Goal: Task Accomplishment & Management: Manage account settings

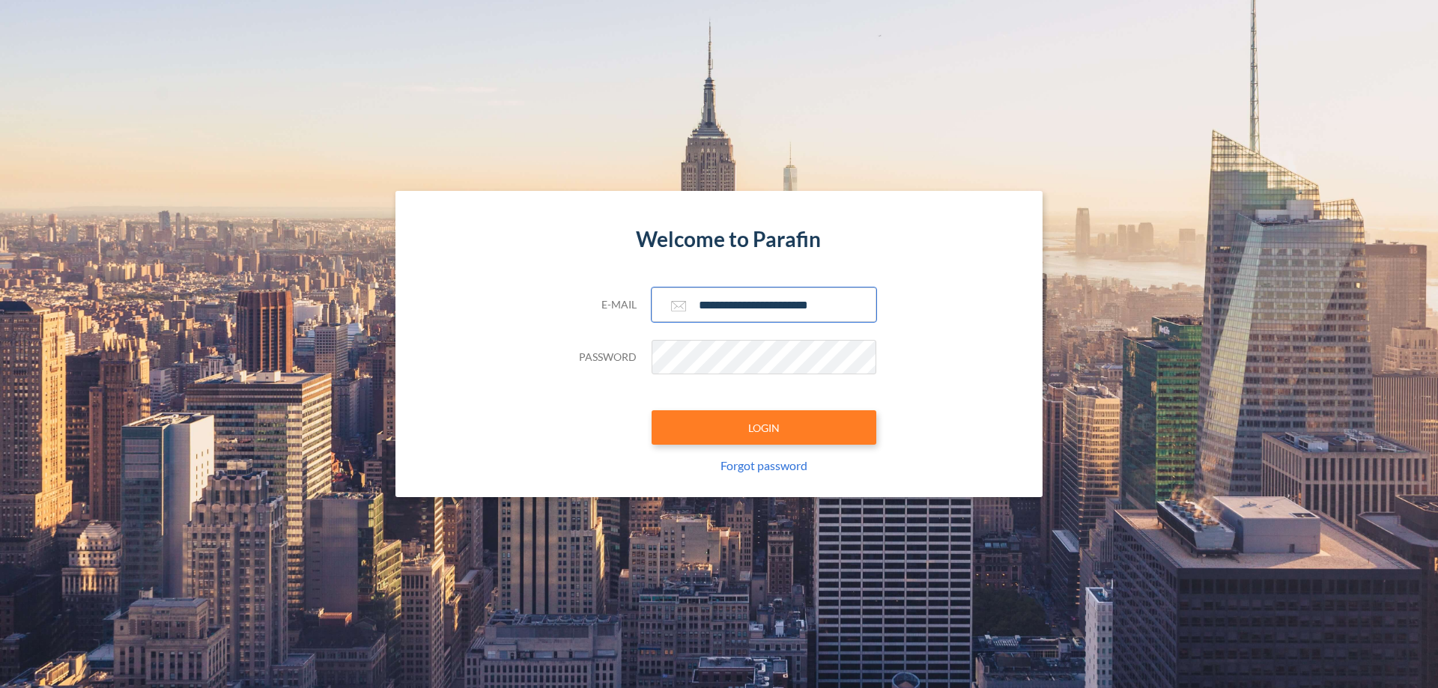
type input "**********"
click at [764, 428] on button "LOGIN" at bounding box center [764, 428] width 225 height 34
